Goal: Task Accomplishment & Management: Complete application form

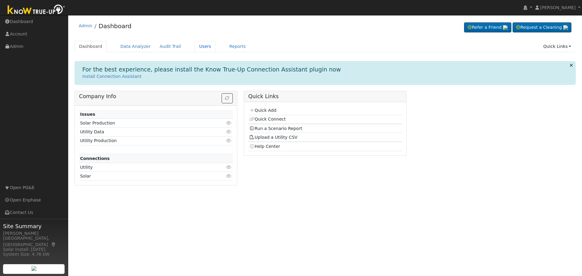
click at [195, 45] on link "Users" at bounding box center [204, 46] width 21 height 11
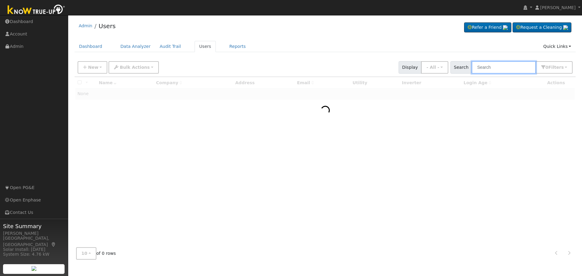
click at [485, 66] on input "text" at bounding box center [503, 67] width 64 height 12
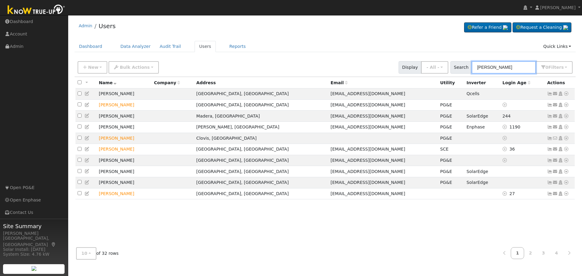
type input "[PERSON_NAME]"
click at [494, 65] on input "[PERSON_NAME]" at bounding box center [503, 67] width 64 height 12
click at [494, 65] on input "wayne" at bounding box center [503, 67] width 64 height 12
paste input "Wayne Hutchinson"
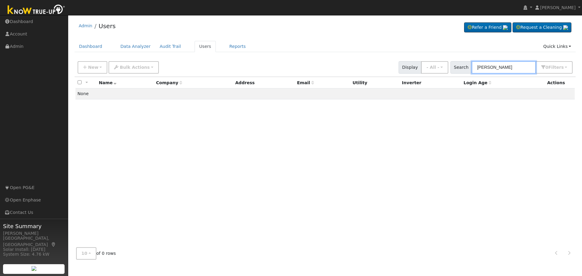
click at [506, 69] on input "Wayne Hutchinson" at bounding box center [503, 67] width 64 height 12
click at [505, 68] on input "Wayne Hutchinson" at bounding box center [503, 67] width 64 height 12
type input "3617 agua"
click at [101, 71] on button "New" at bounding box center [93, 67] width 30 height 12
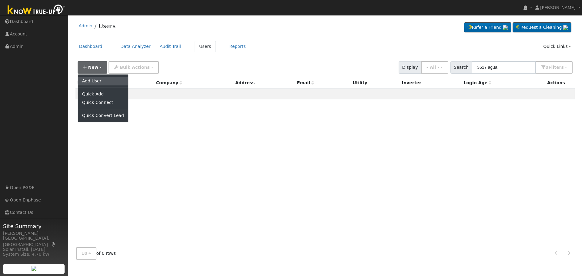
click at [101, 78] on link "Add User" at bounding box center [103, 81] width 50 height 8
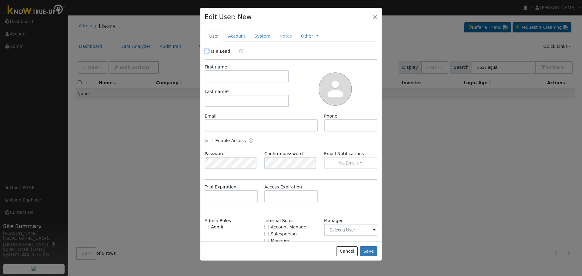
click at [207, 51] on input "Is a Lead" at bounding box center [206, 51] width 4 height 4
checkbox input "true"
click at [224, 98] on input "text" at bounding box center [246, 101] width 84 height 12
paste input "Wayne Hutchinson"
drag, startPoint x: 226, startPoint y: 101, endPoint x: 199, endPoint y: 102, distance: 26.4
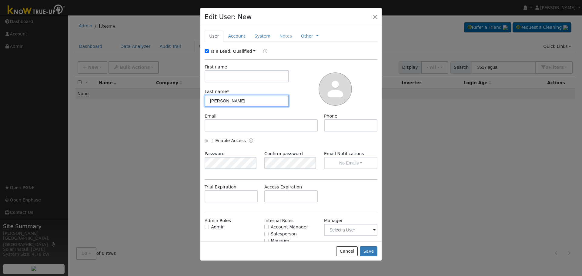
click at [199, 102] on div "Edit User: New Select an Ac... New Account Nickname Cancel Create Are you sure …" at bounding box center [291, 138] width 582 height 276
type input "Hutchinson"
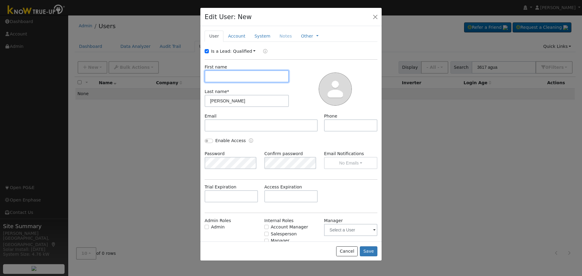
click at [228, 76] on input "text" at bounding box center [246, 76] width 84 height 12
paste input "Wayne"
type input "Wayne"
click at [236, 36] on link "Account" at bounding box center [236, 36] width 26 height 11
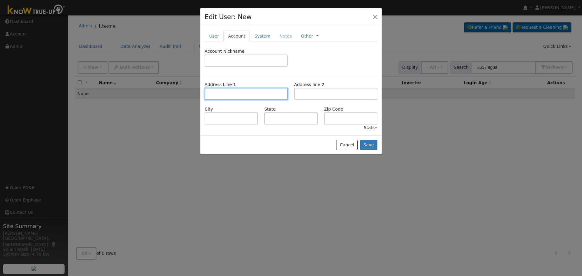
click at [225, 94] on input "text" at bounding box center [245, 94] width 83 height 12
paste input "3617 agua dulce ave., Fresno, Ca"
type input "3617 Agua Dulce Avenue"
type input "Clovis"
type input "CA"
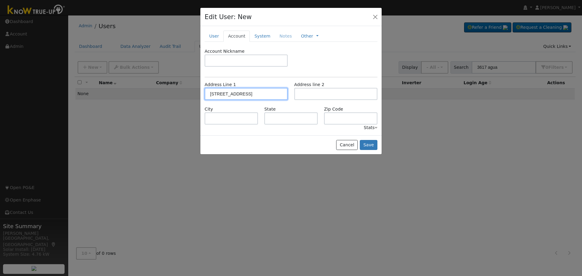
type input "93619"
click at [369, 145] on button "Save" at bounding box center [369, 145] width 18 height 10
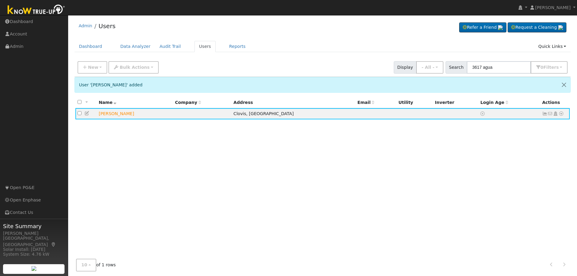
click at [556, 116] on icon at bounding box center [555, 113] width 5 height 4
